Goal: Task Accomplishment & Management: Use online tool/utility

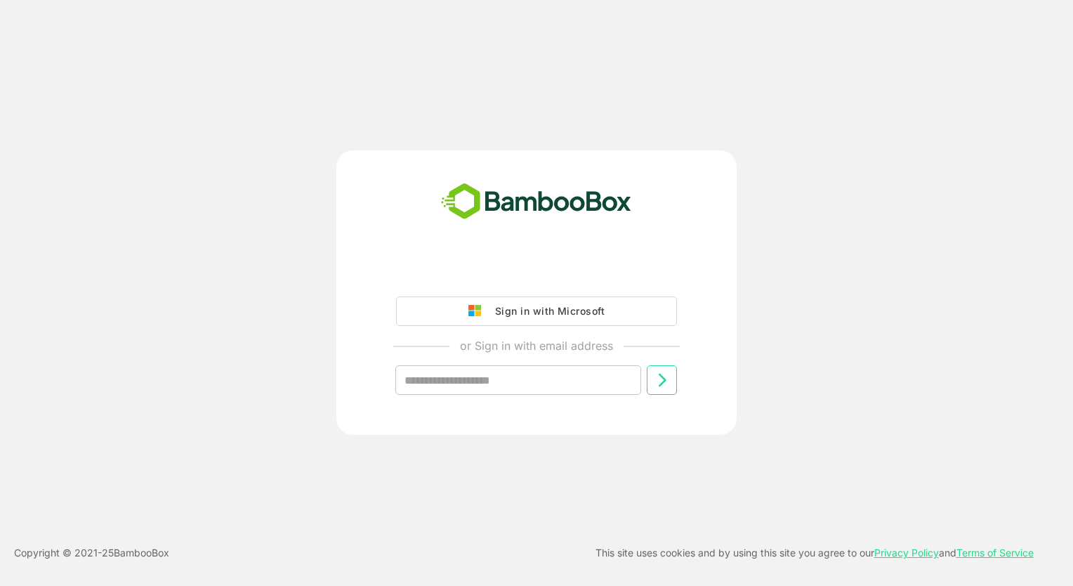
click at [565, 315] on div "Sign in with Microsoft" at bounding box center [546, 311] width 117 height 18
click at [565, 313] on div "Sign in with Microsoft" at bounding box center [546, 311] width 117 height 18
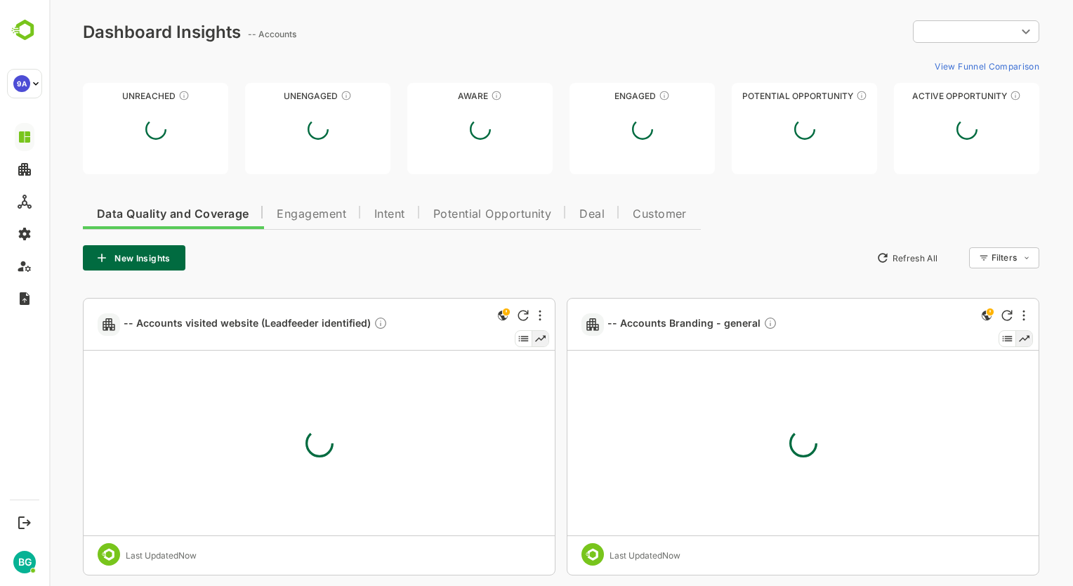
type input "**********"
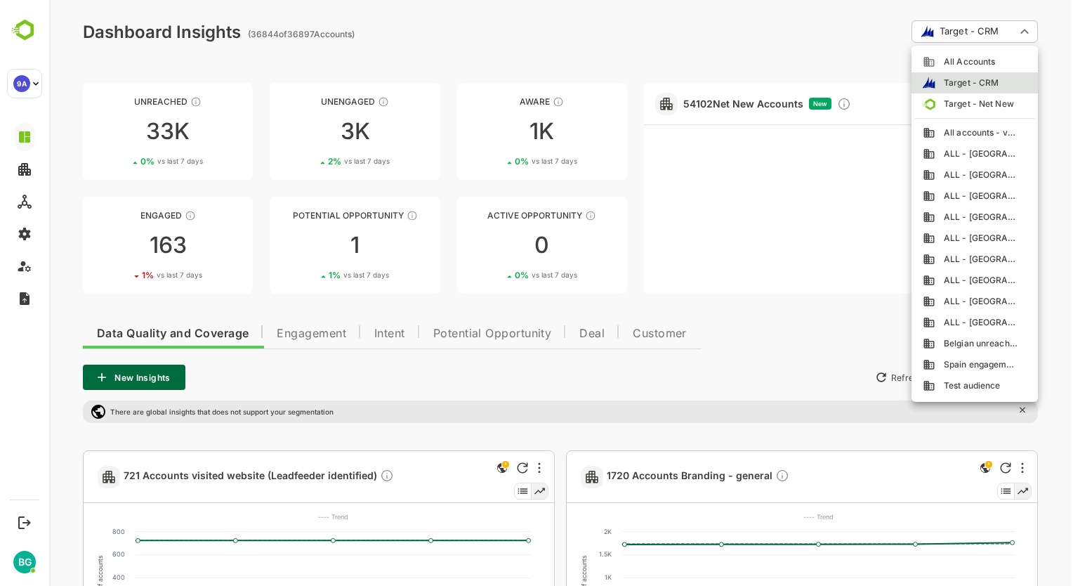
click at [1028, 29] on div at bounding box center [561, 293] width 1024 height 586
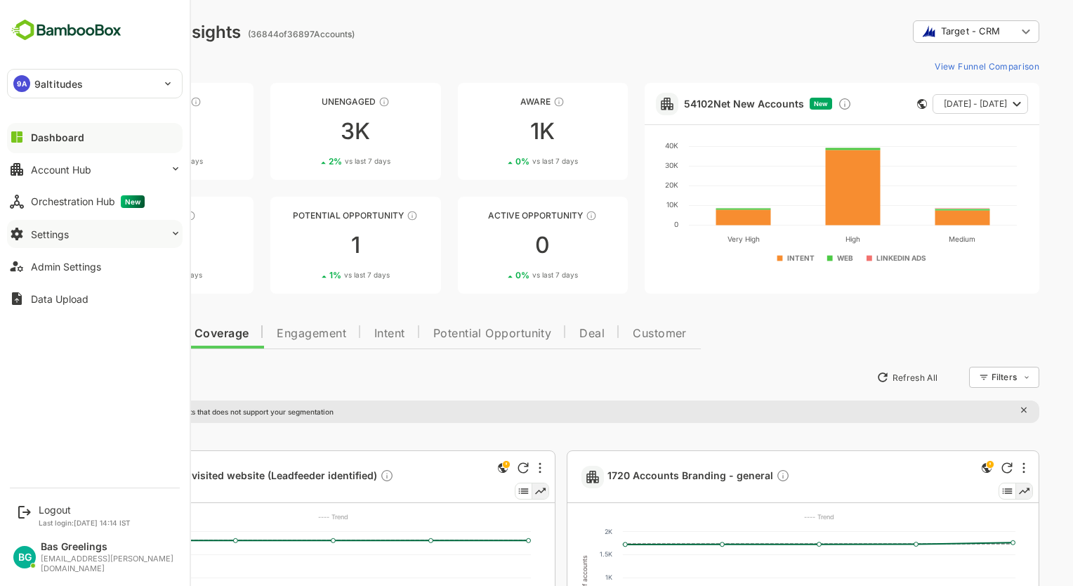
click at [54, 235] on div "Settings" at bounding box center [50, 234] width 38 height 12
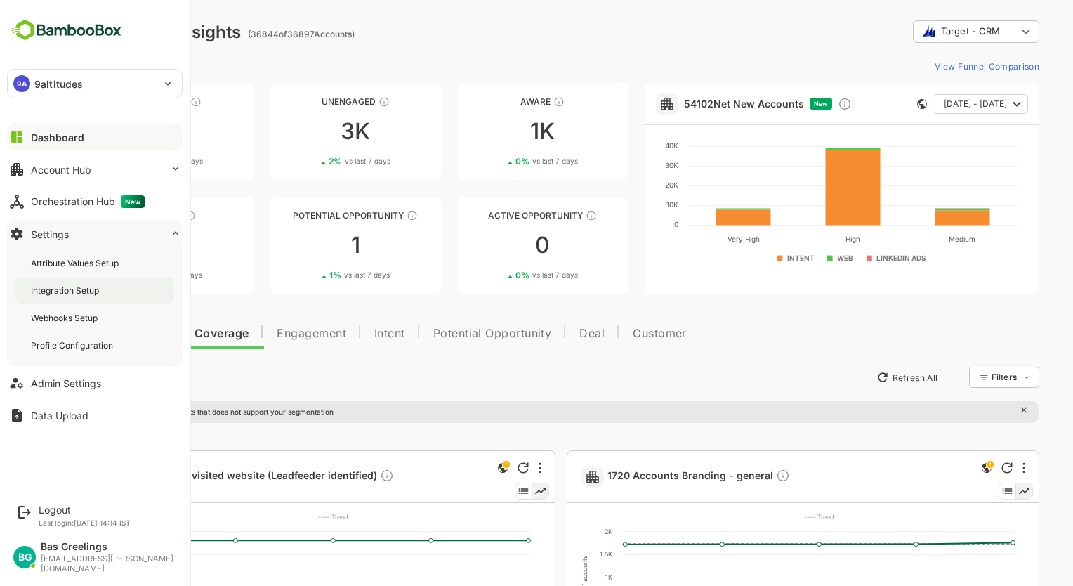
click at [75, 293] on div "Integration Setup" at bounding box center [66, 290] width 71 height 12
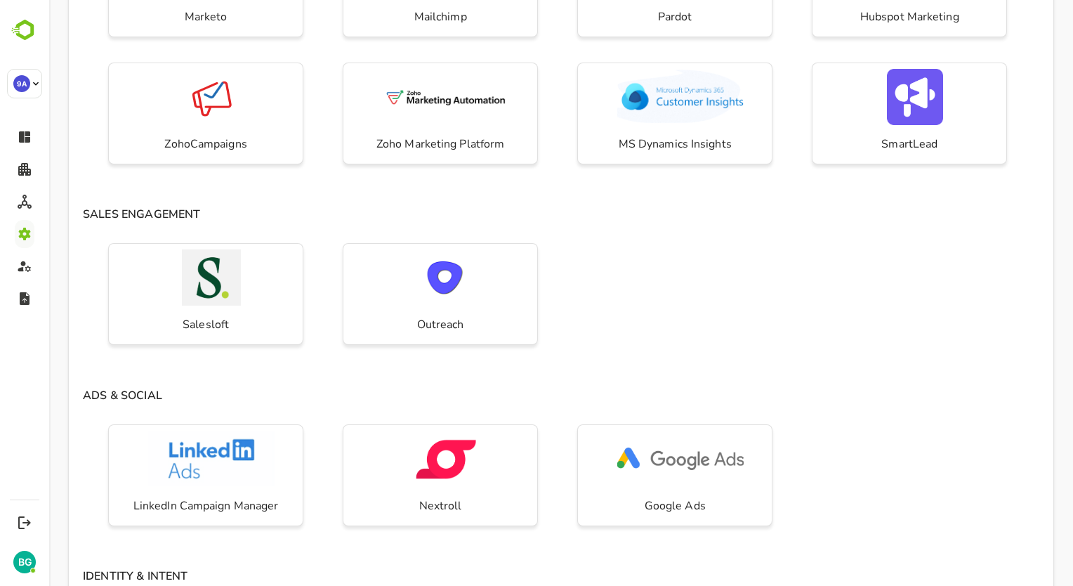
scroll to position [421, 0]
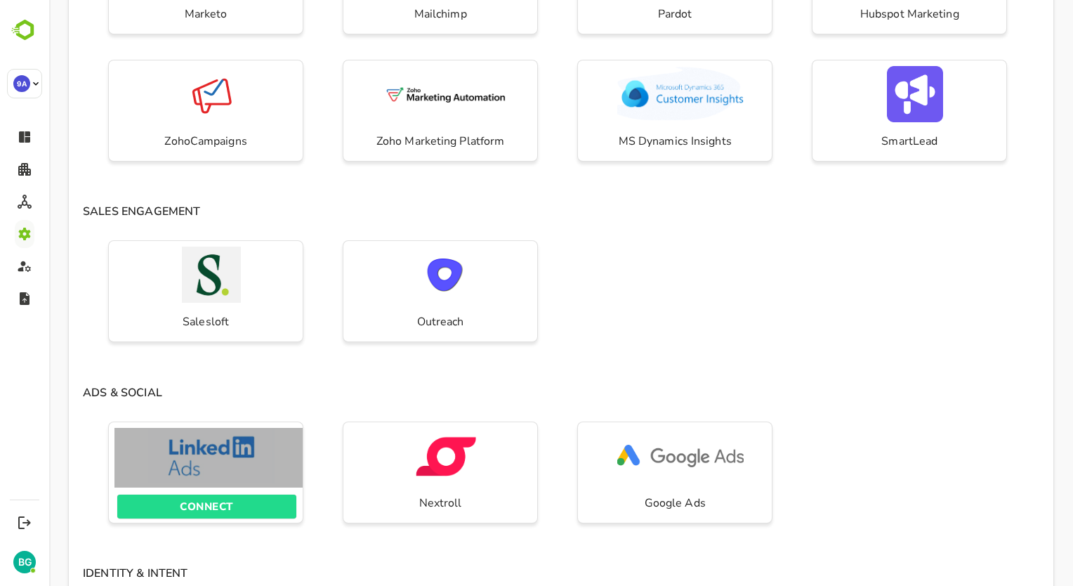
click at [222, 466] on img "button" at bounding box center [211, 456] width 126 height 56
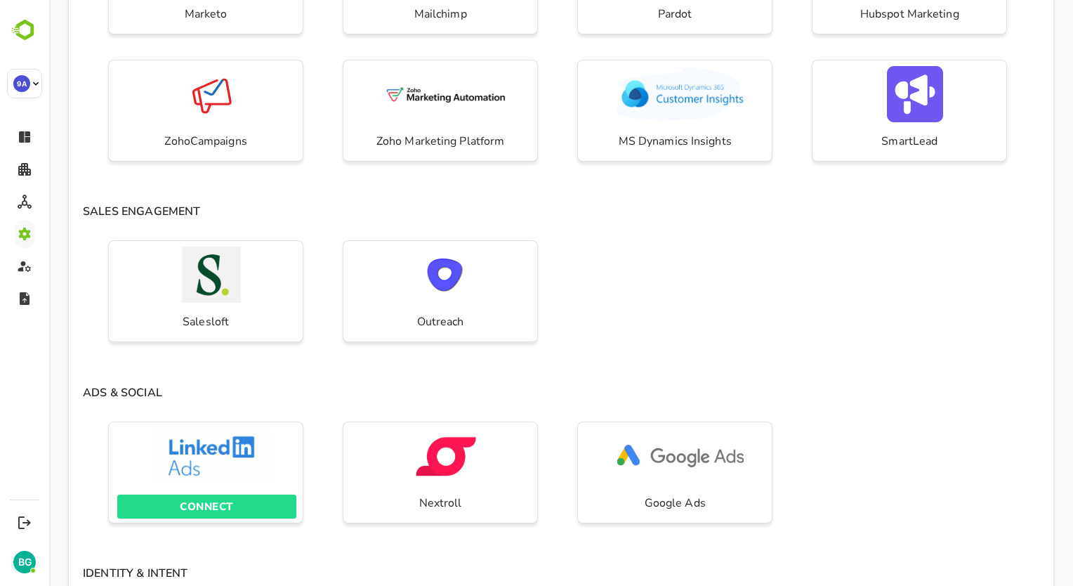
click at [216, 506] on p "CONNECT" at bounding box center [206, 506] width 53 height 18
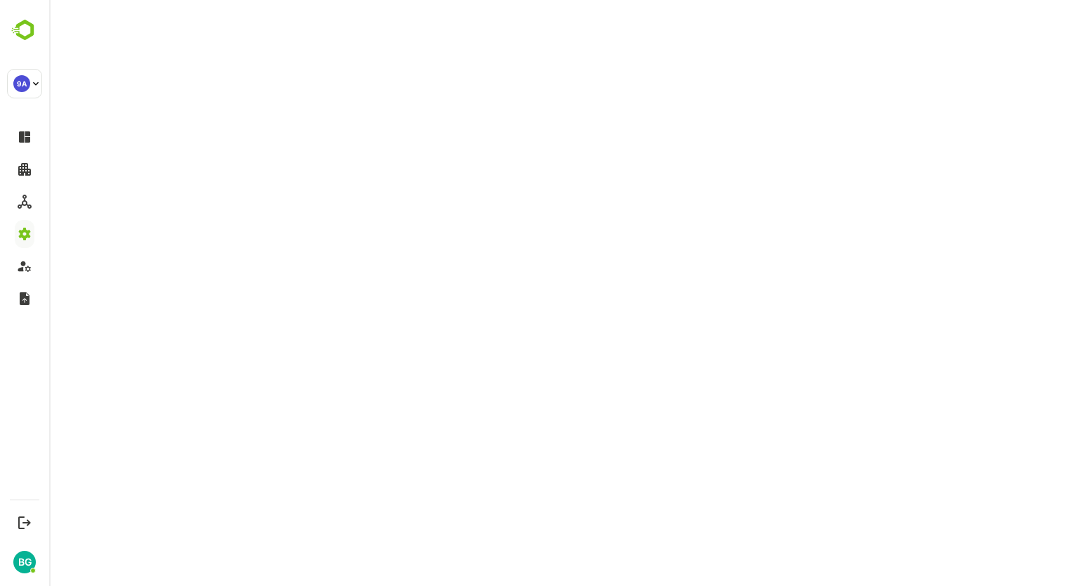
scroll to position [0, 0]
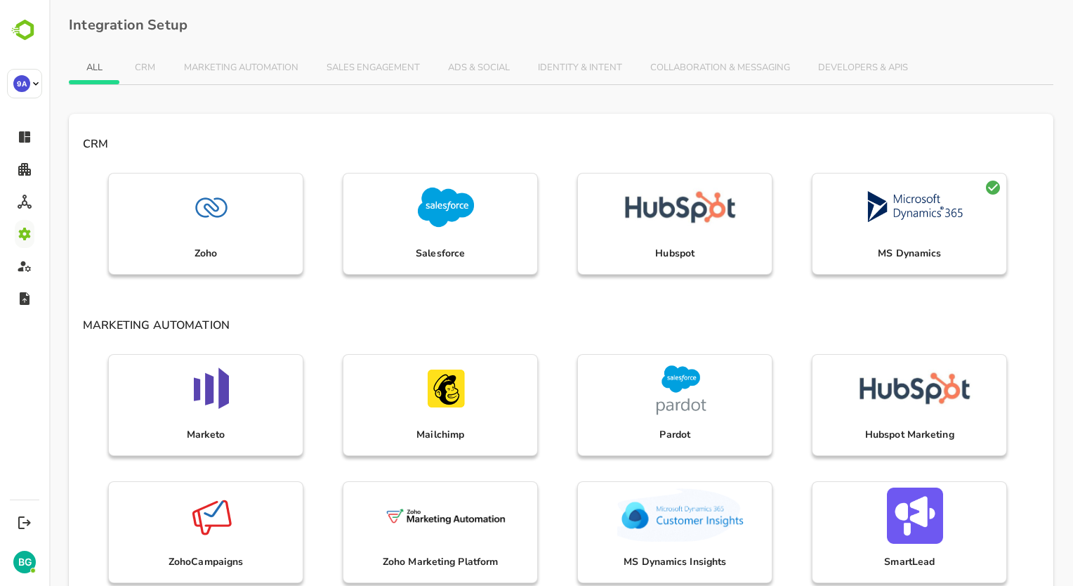
click at [329, 376] on div "Marketo Mailchimp Pardot Hubspot Marketing ZohoCampaigns Zoho Marketing Platfor…" at bounding box center [561, 475] width 985 height 254
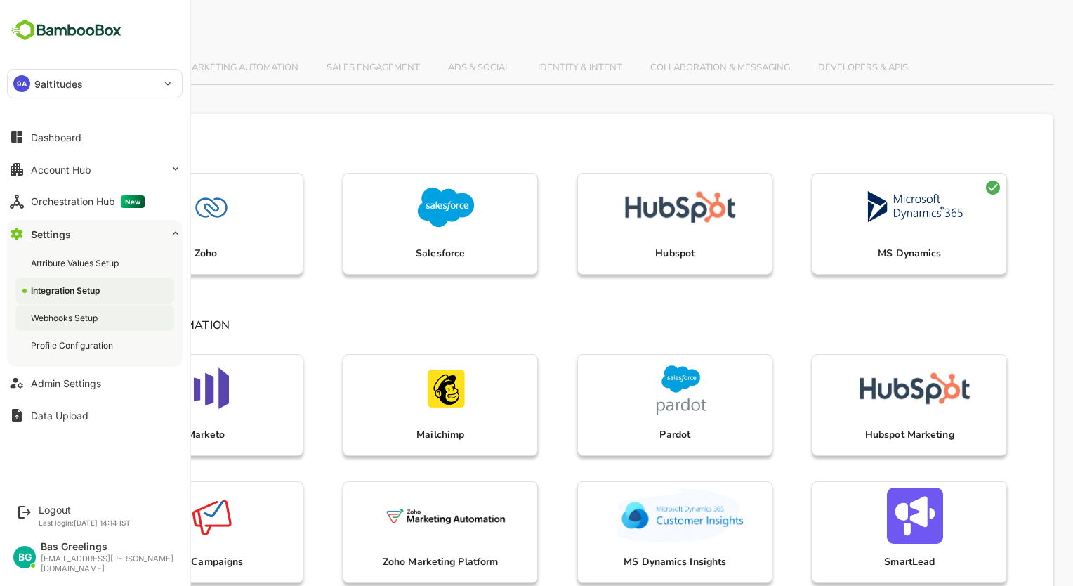
click at [69, 318] on div "Webhooks Setup" at bounding box center [66, 318] width 70 height 12
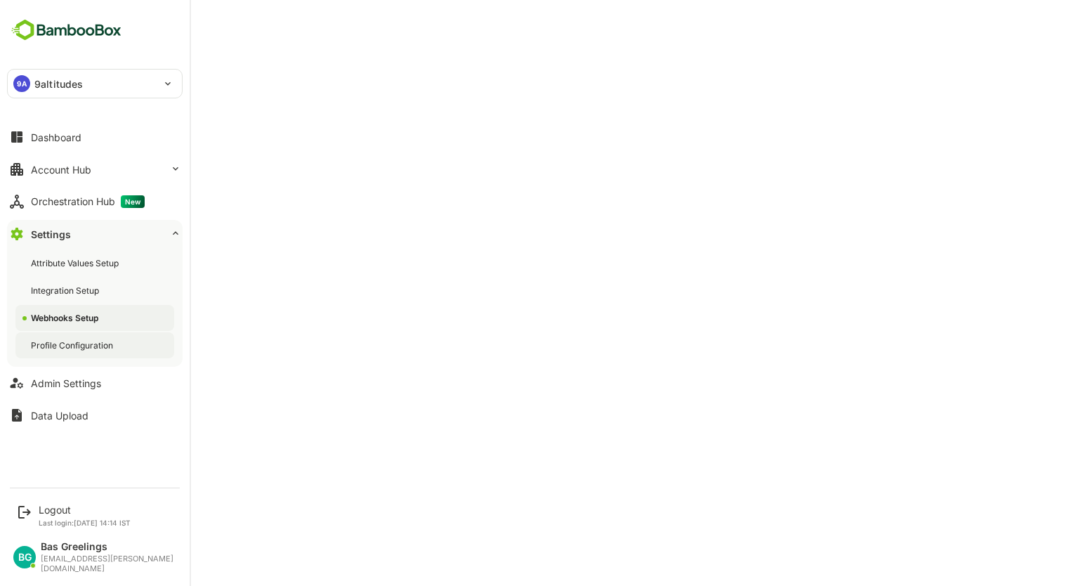
click at [51, 342] on div "Profile Configuration" at bounding box center [73, 345] width 85 height 12
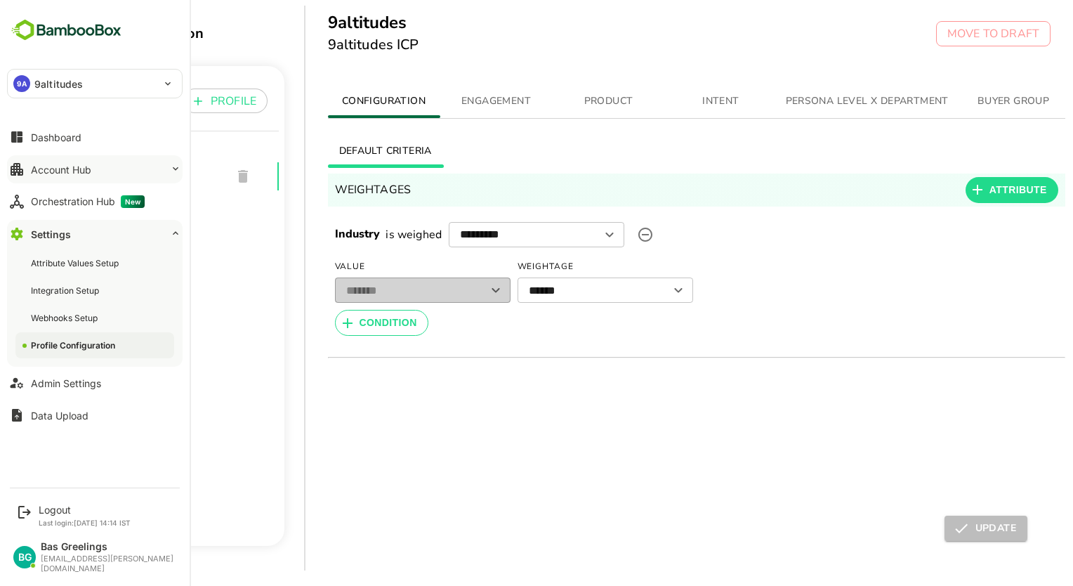
click at [57, 171] on div "Account Hub" at bounding box center [61, 170] width 60 height 12
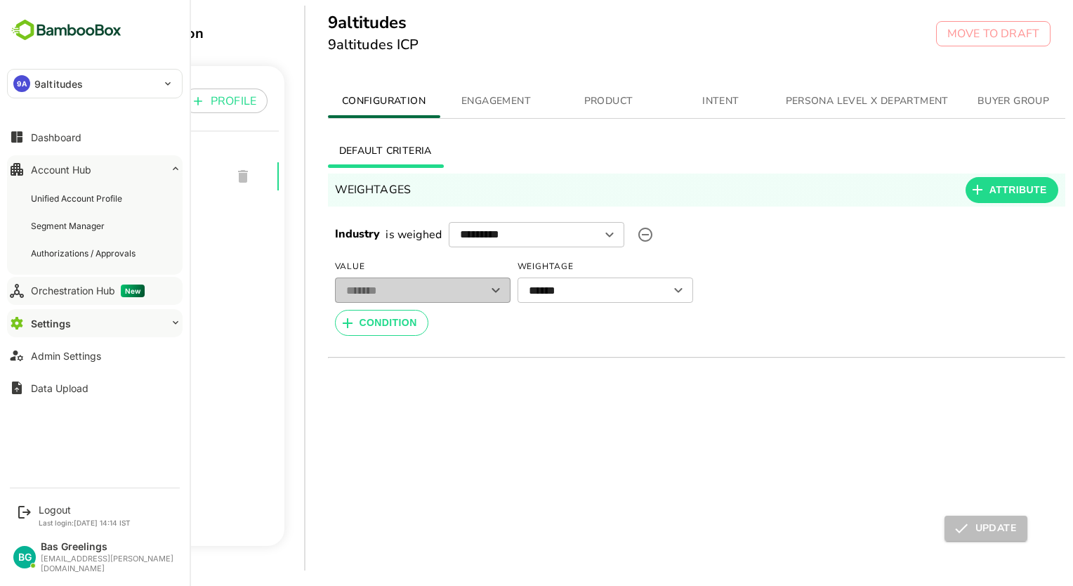
click at [81, 296] on div "Orchestration Hub New" at bounding box center [88, 290] width 114 height 13
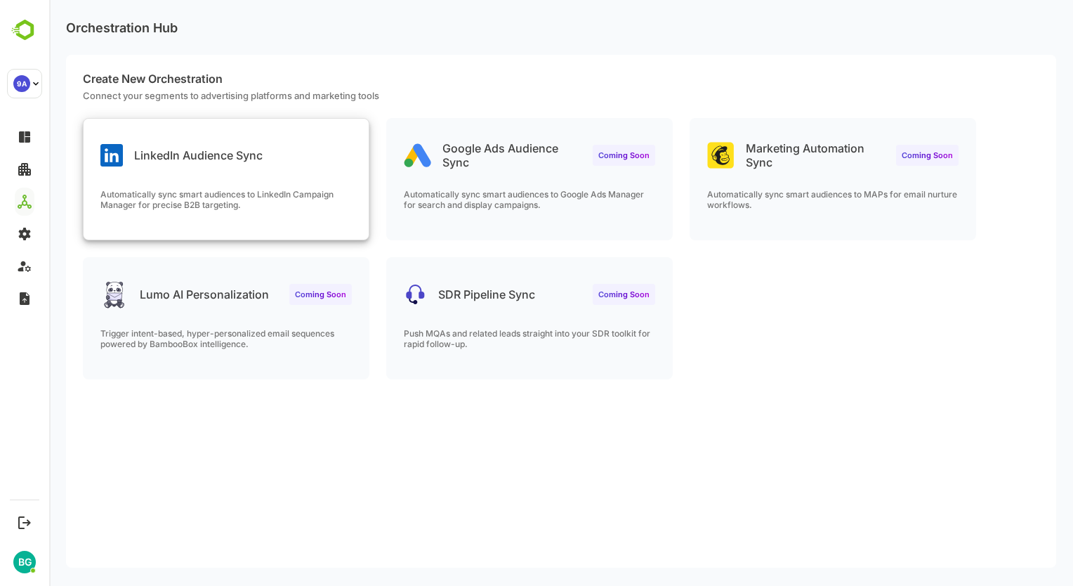
click at [199, 176] on div "LinkedIn Audience Sync Automatically sync smart audiences to LinkedIn Campaign …" at bounding box center [226, 179] width 285 height 121
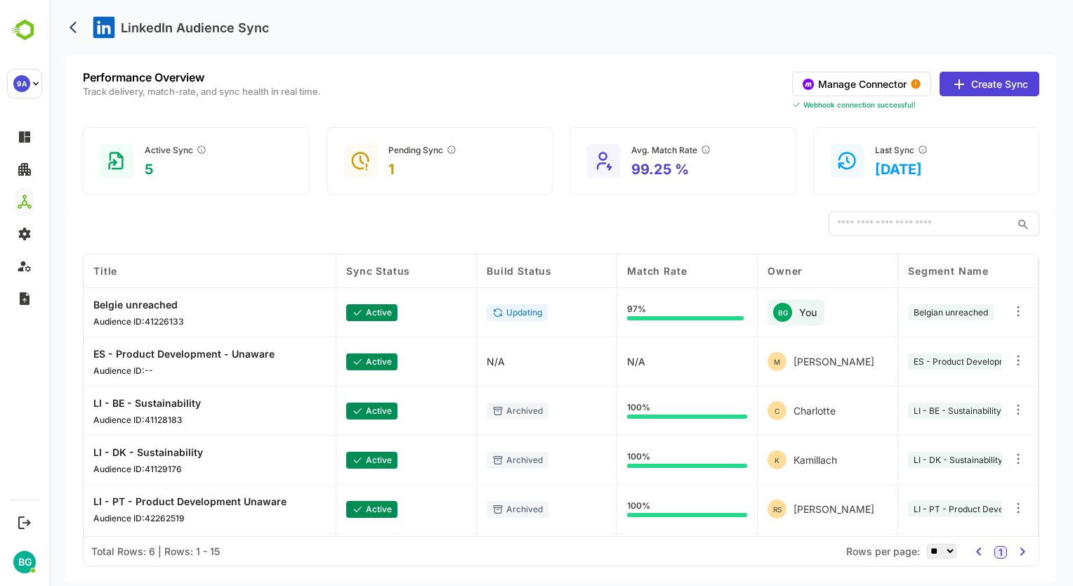
click at [888, 88] on button "Manage Connector" at bounding box center [861, 84] width 139 height 25
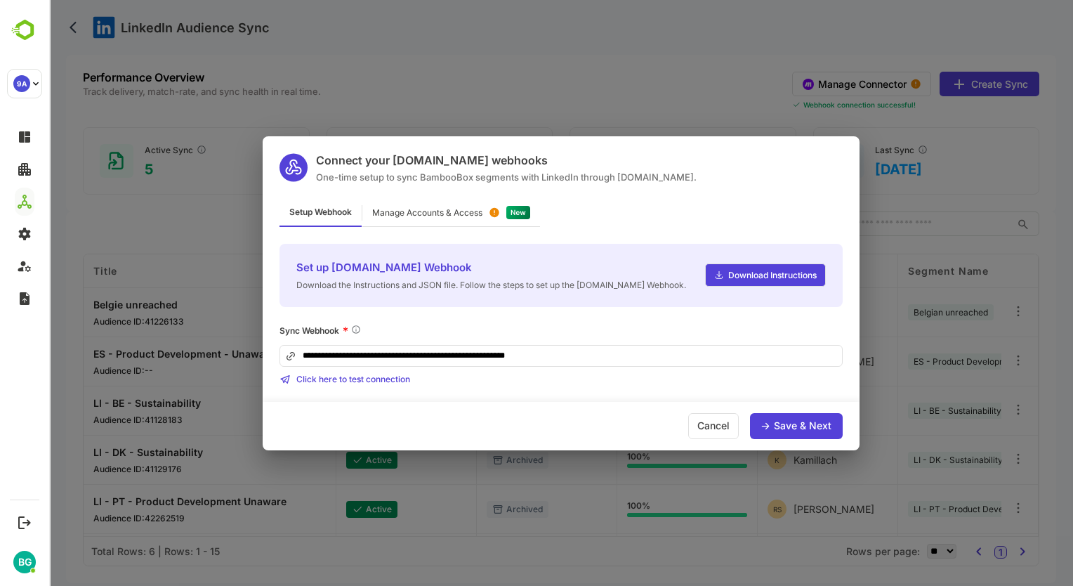
click at [438, 209] on div "Manage Accounts & Access" at bounding box center [427, 213] width 110 height 8
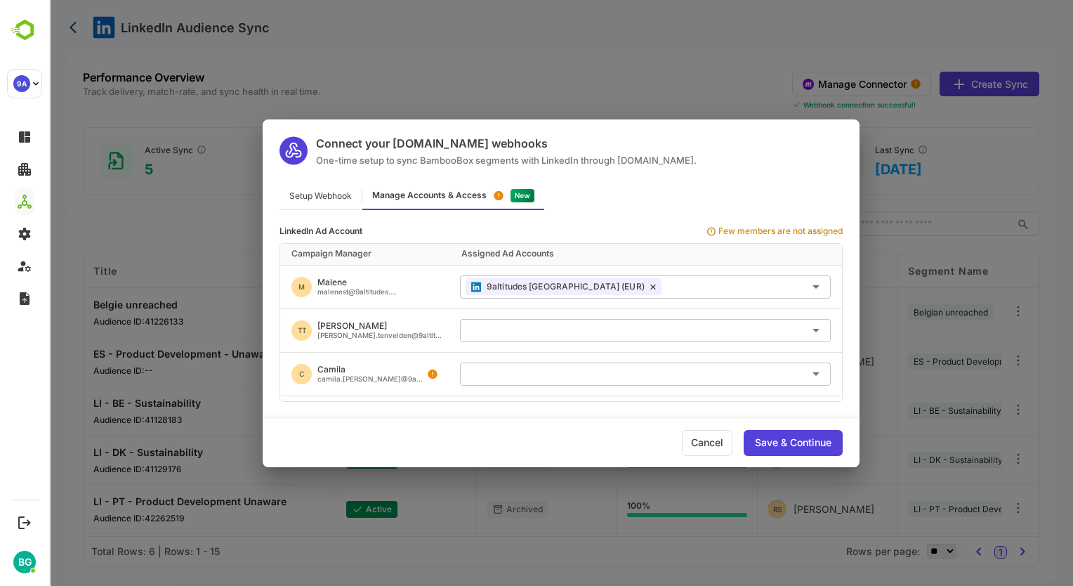
scroll to position [522, 0]
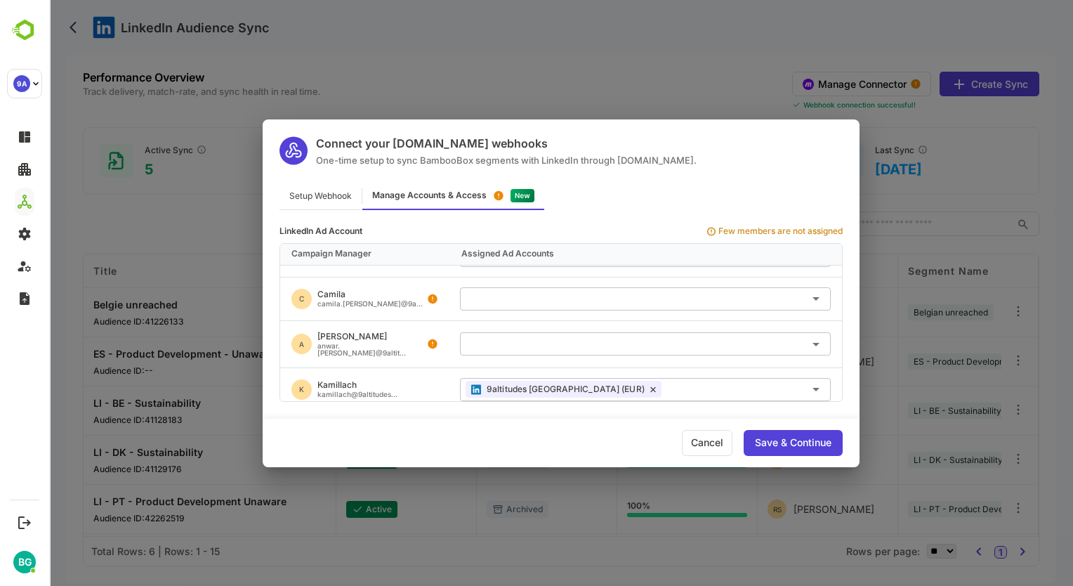
click at [711, 447] on div "Cancel" at bounding box center [707, 443] width 51 height 26
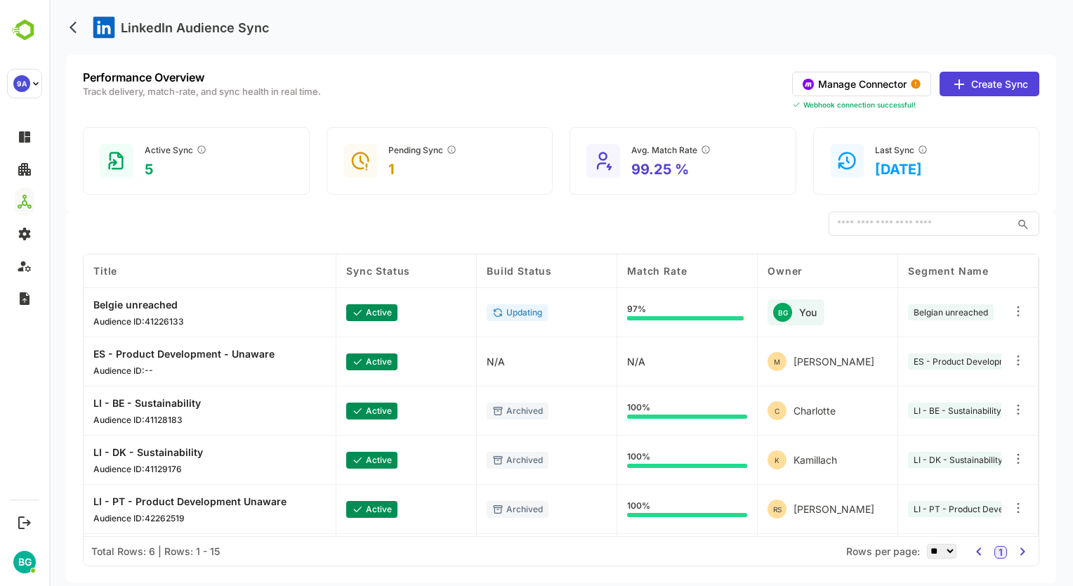
click at [640, 100] on div "Performance Overview Track delivery, match-rate, and sync health in real time. …" at bounding box center [561, 91] width 956 height 39
